Goal: Information Seeking & Learning: Learn about a topic

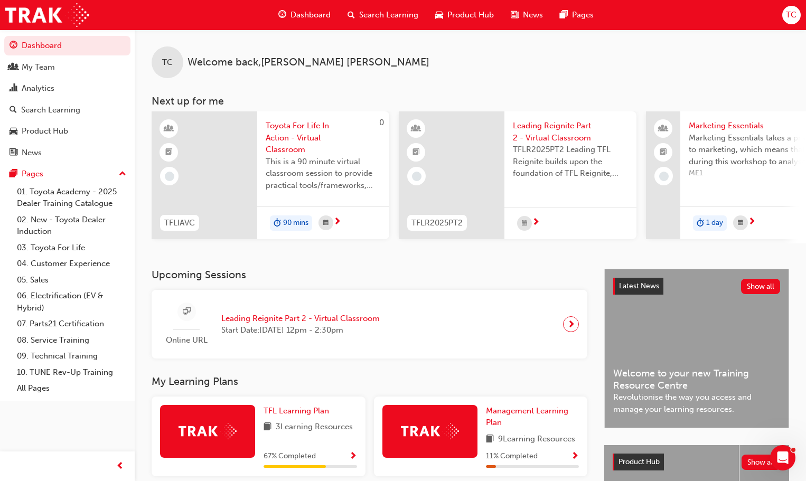
click at [387, 13] on span "Search Learning" at bounding box center [388, 15] width 59 height 12
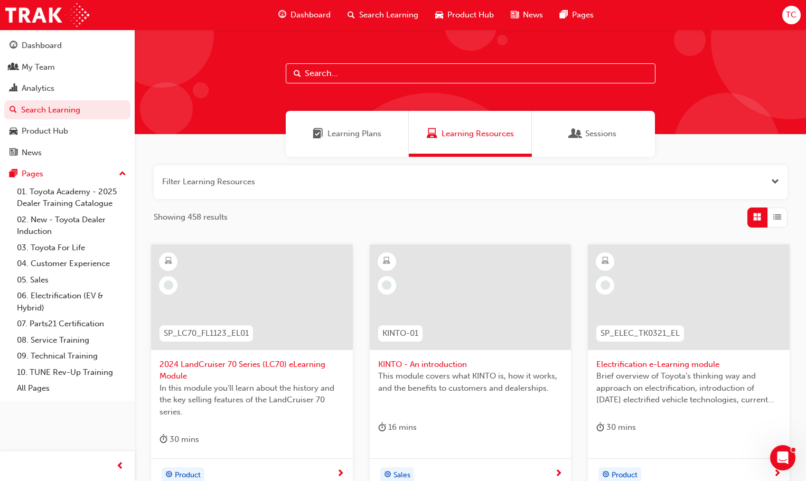
click at [506, 72] on input "text" at bounding box center [471, 73] width 370 height 20
type input "toyota for life"
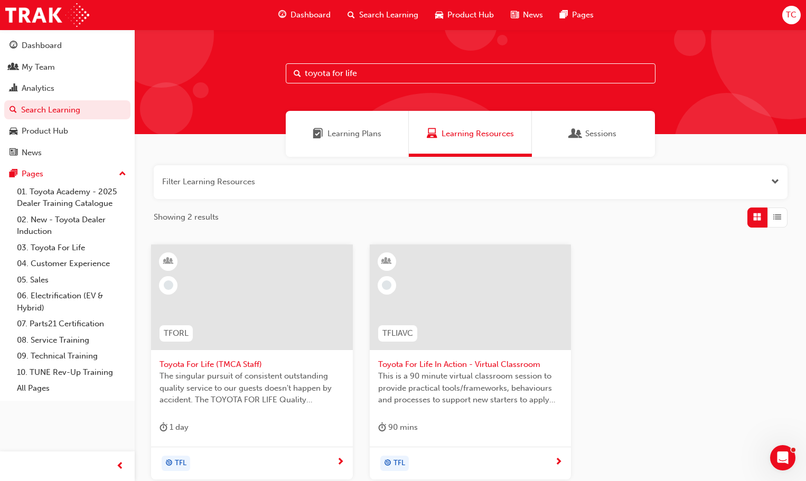
click at [518, 383] on span "This is a 90 minute virtual classroom session to provide practical tools/framew…" at bounding box center [470, 388] width 185 height 36
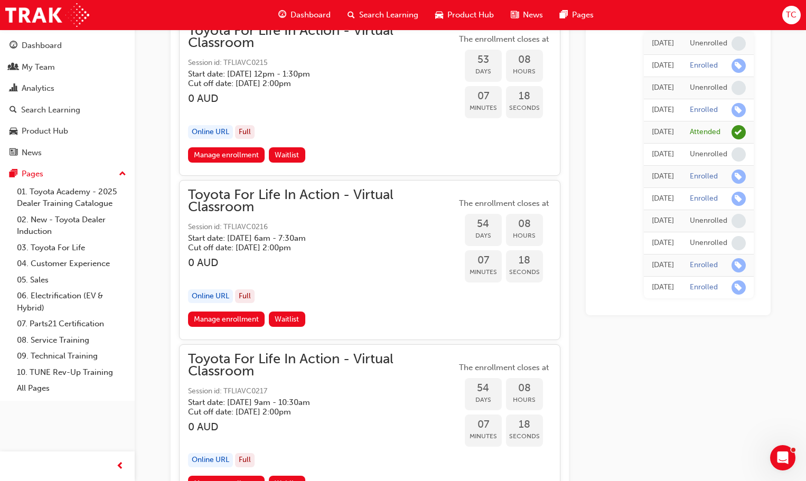
scroll to position [11029, 0]
